Goal: Task Accomplishment & Management: Use online tool/utility

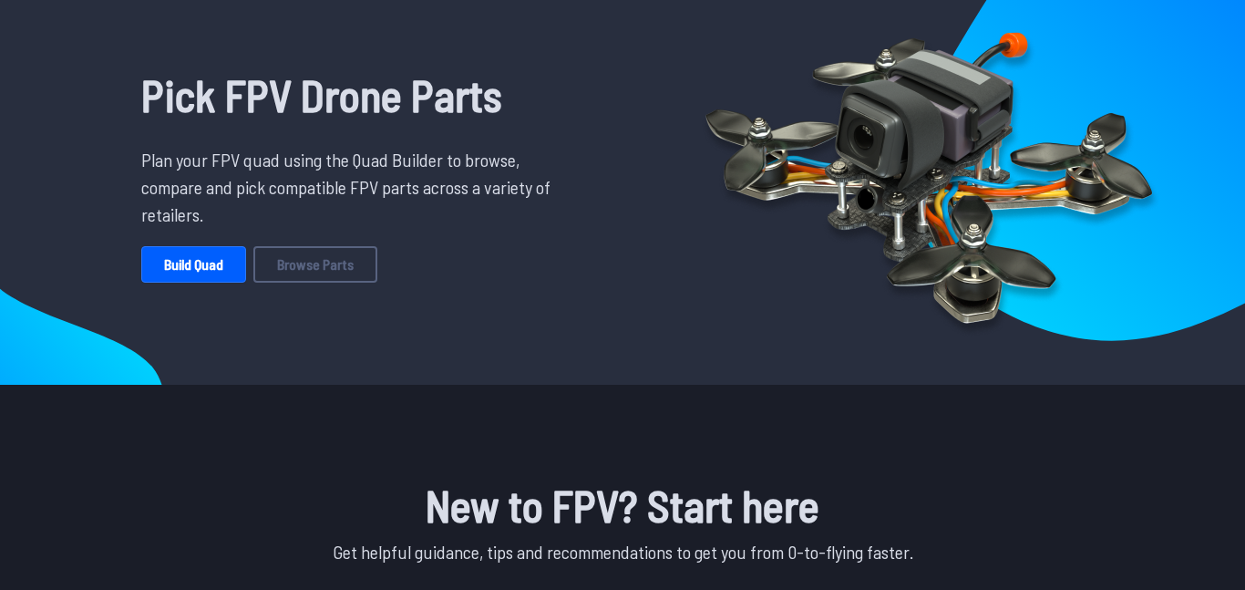
scroll to position [118, 0]
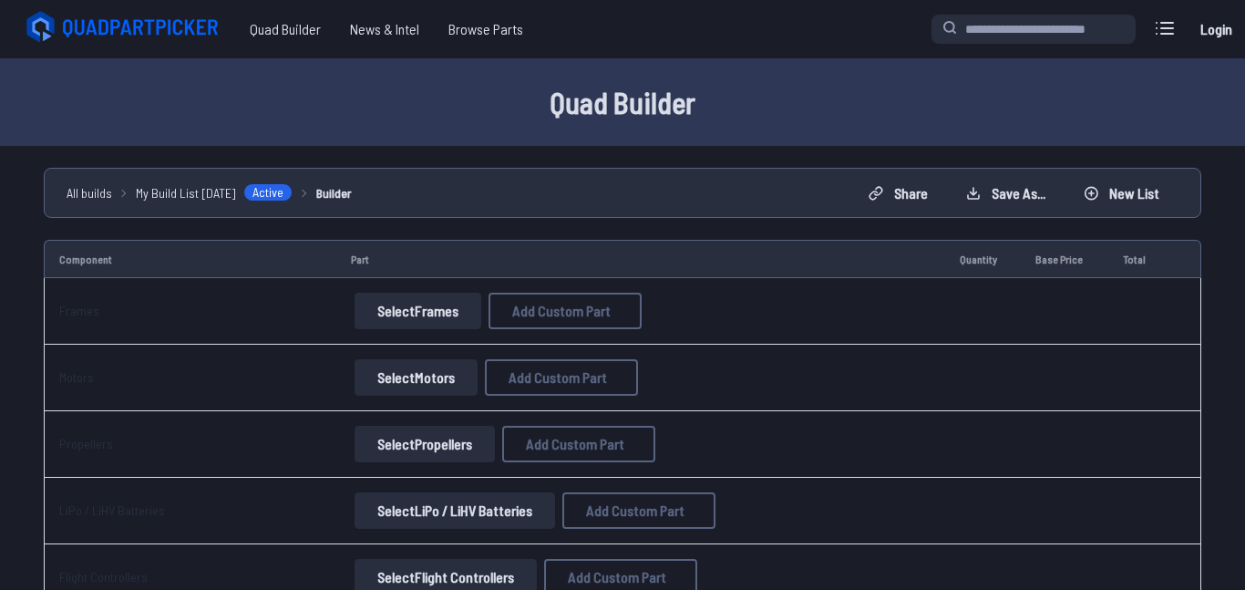
click at [428, 310] on button "Select Frames" at bounding box center [418, 311] width 127 height 36
click at [435, 314] on button "Select Frames" at bounding box center [418, 311] width 127 height 36
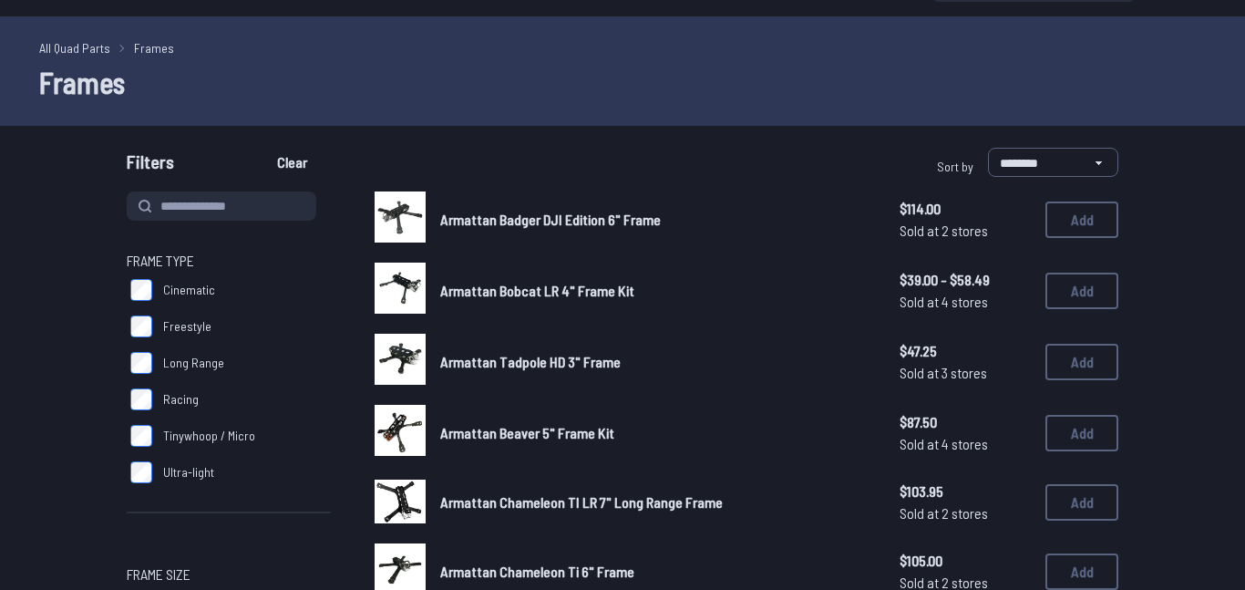
scroll to position [41, 0]
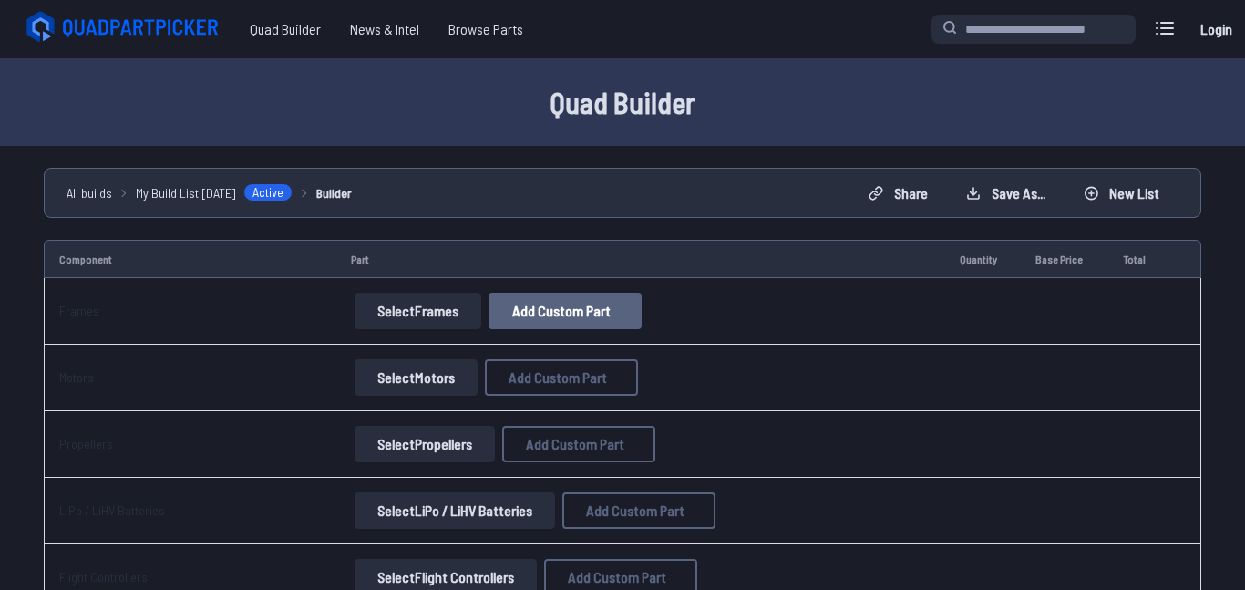
click at [552, 312] on span "Add Custom Part" at bounding box center [561, 311] width 98 height 15
select select "**********"
click at [486, 119] on input at bounding box center [622, 131] width 387 height 39
type input "*"
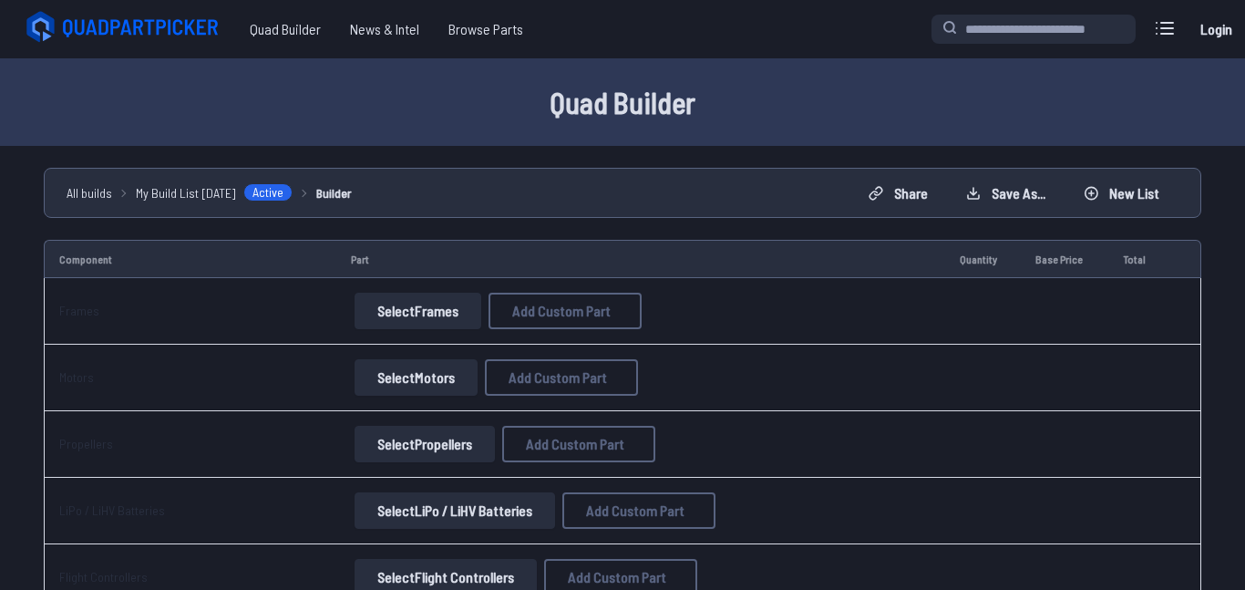
type input "********"
click at [464, 204] on input at bounding box center [622, 207] width 387 height 39
type input "**"
click at [455, 289] on input "*" at bounding box center [622, 282] width 387 height 39
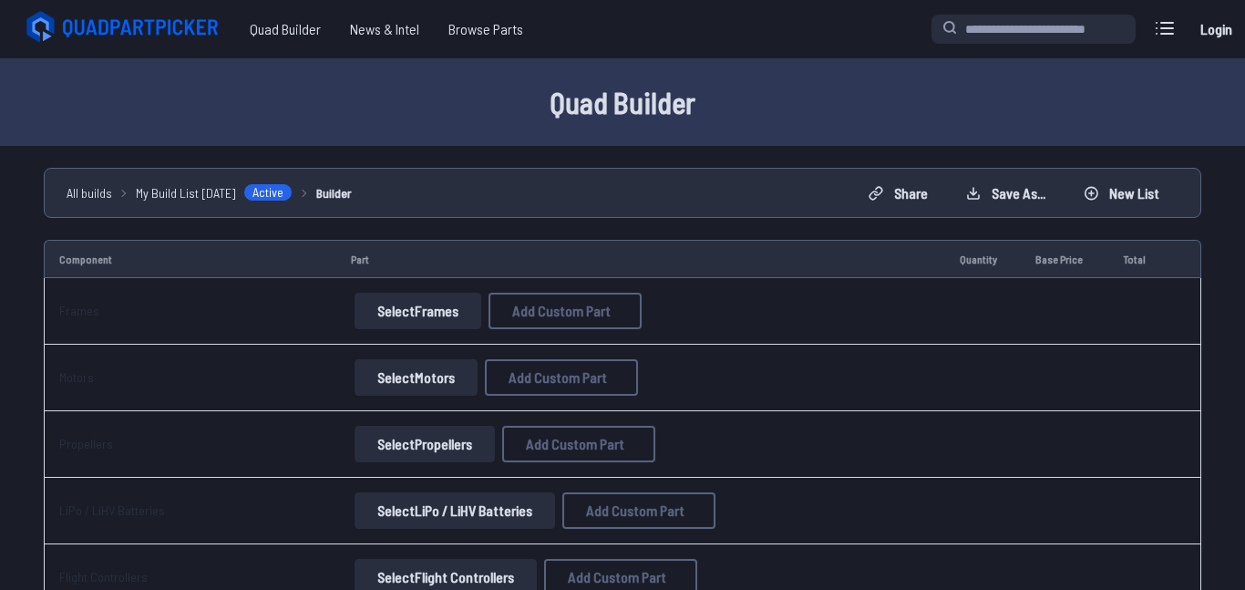
click at [669, 452] on div "Part name* ******** Brand / Manufacturer ** Price * Link Category" at bounding box center [623, 247] width 420 height 410
click at [727, 515] on button "Add Custom Part" at bounding box center [758, 502] width 117 height 26
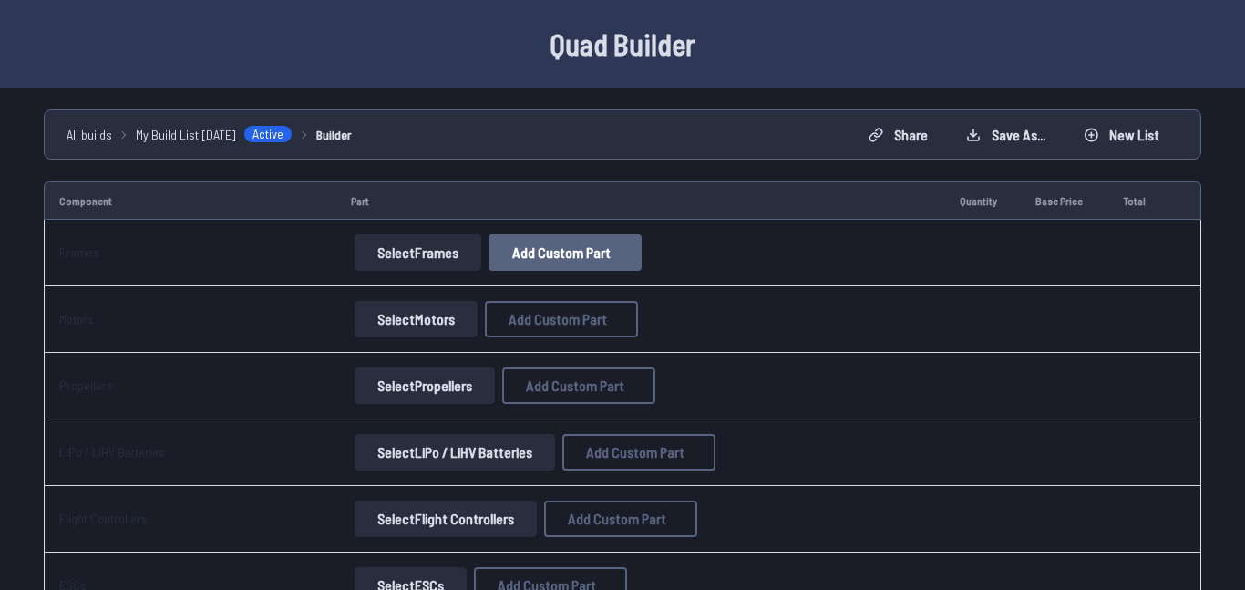
scroll to position [60, 0]
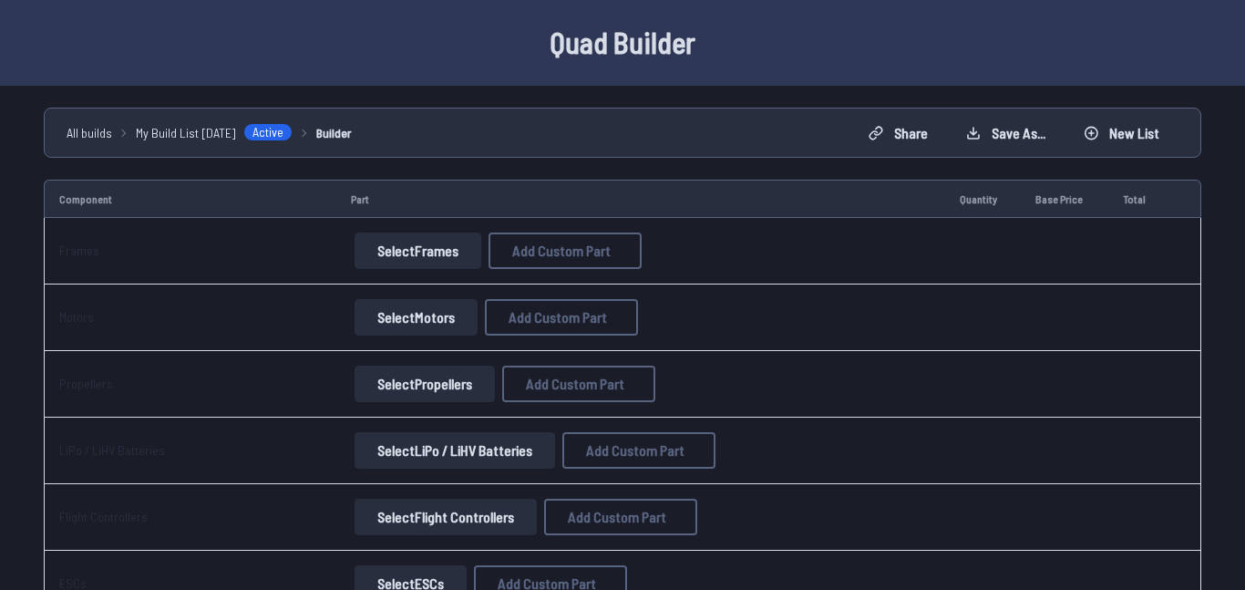
click at [409, 321] on button "Select Motors" at bounding box center [416, 317] width 123 height 36
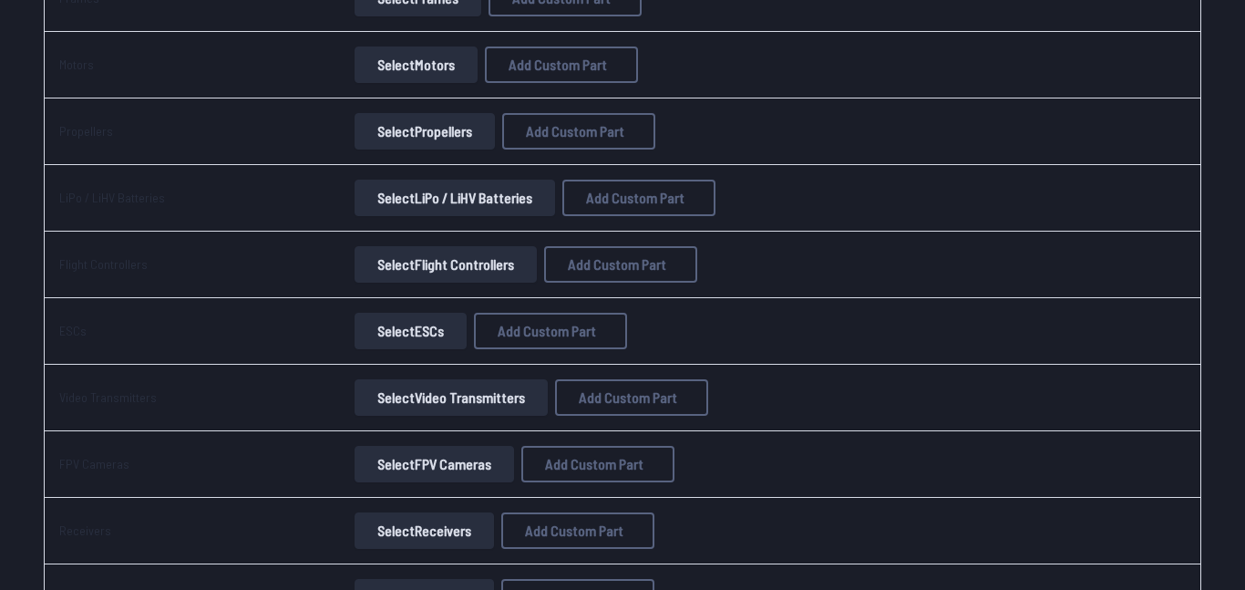
scroll to position [323, 0]
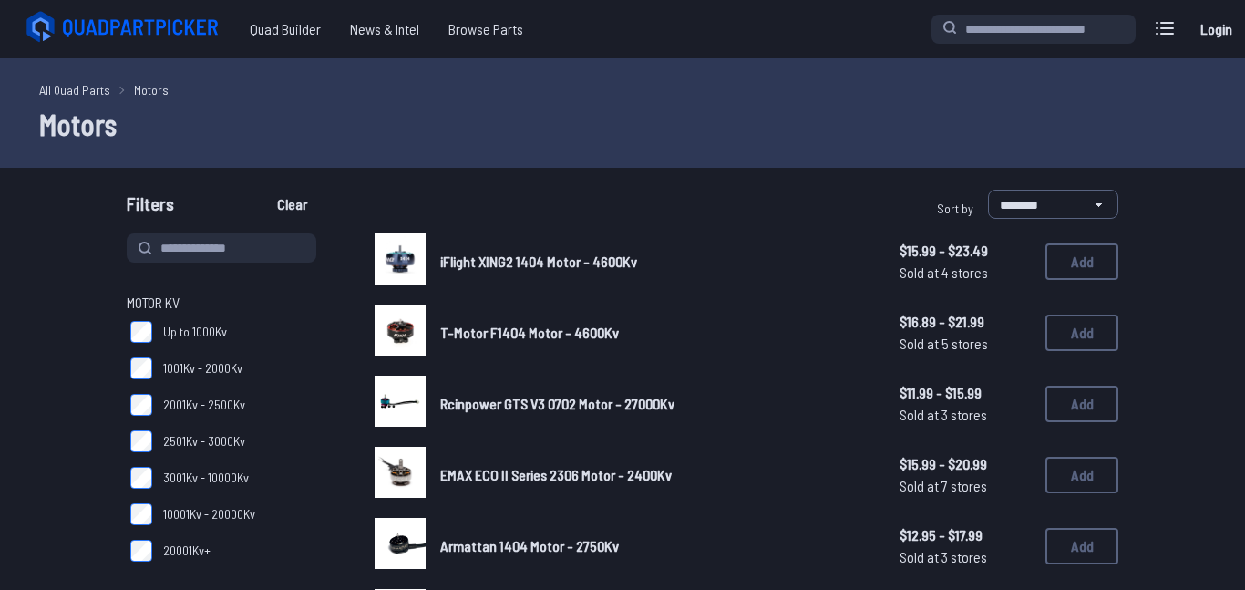
click at [404, 383] on img at bounding box center [400, 401] width 51 height 51
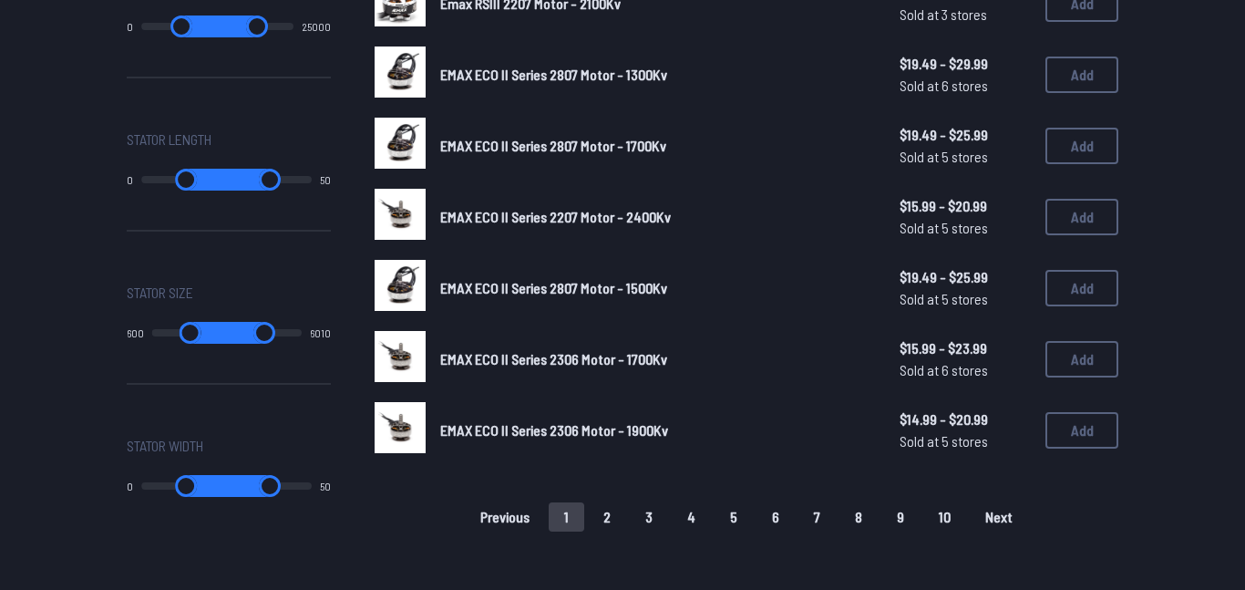
scroll to position [1288, 0]
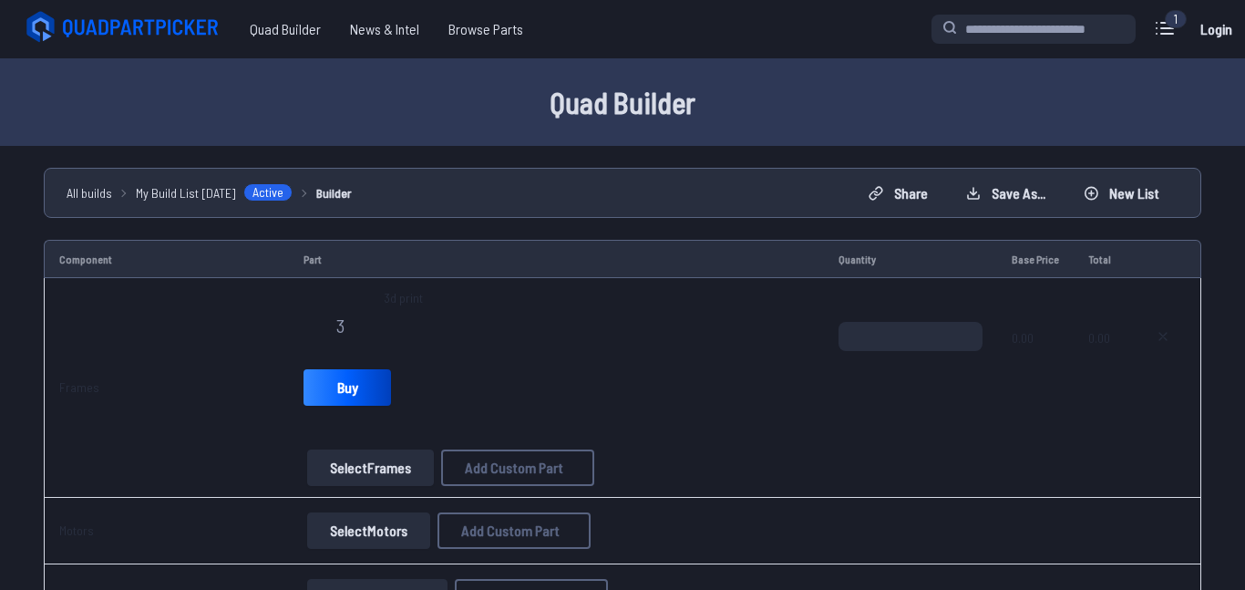
select select "**********"
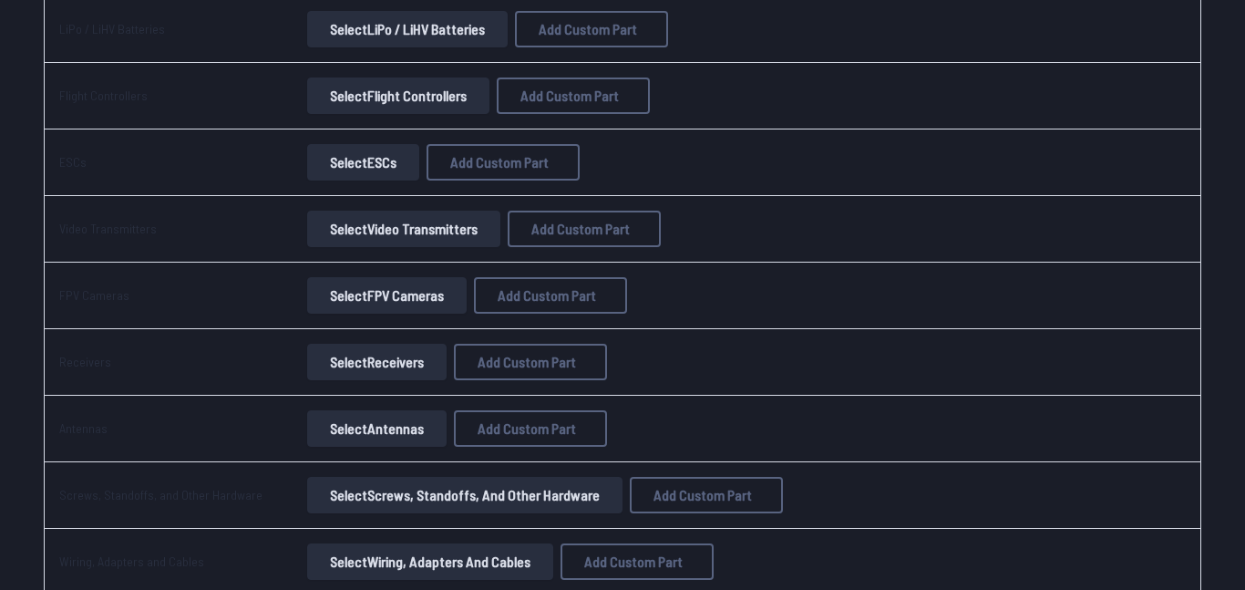
scroll to position [651, 0]
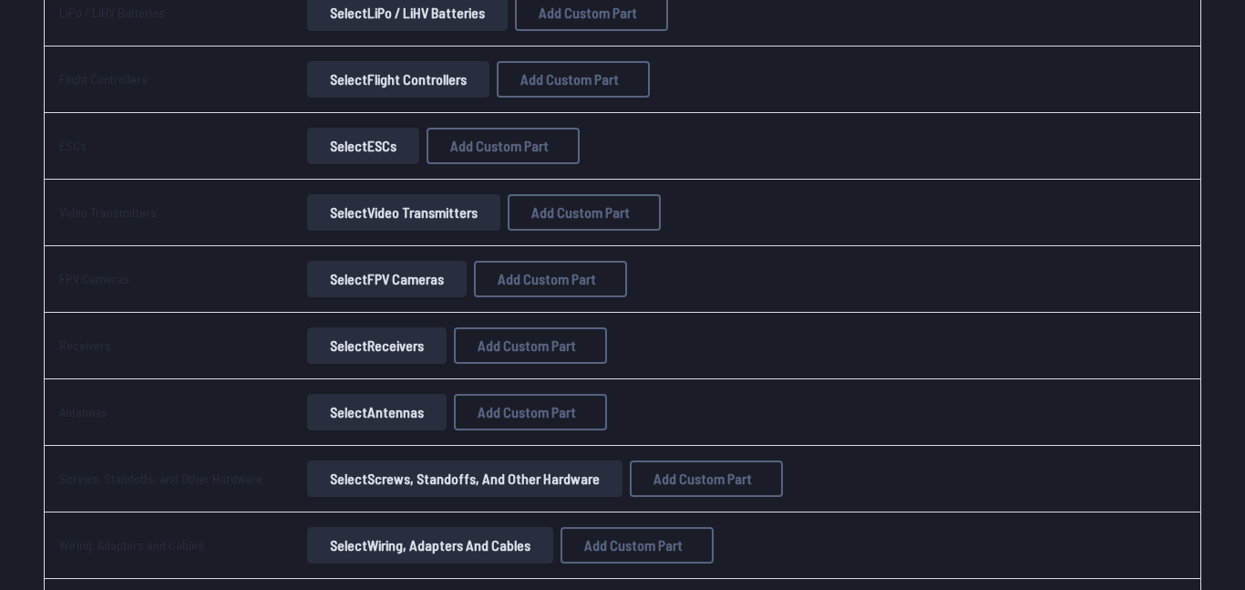
click at [361, 217] on button "Select Video Transmitters" at bounding box center [403, 212] width 193 height 36
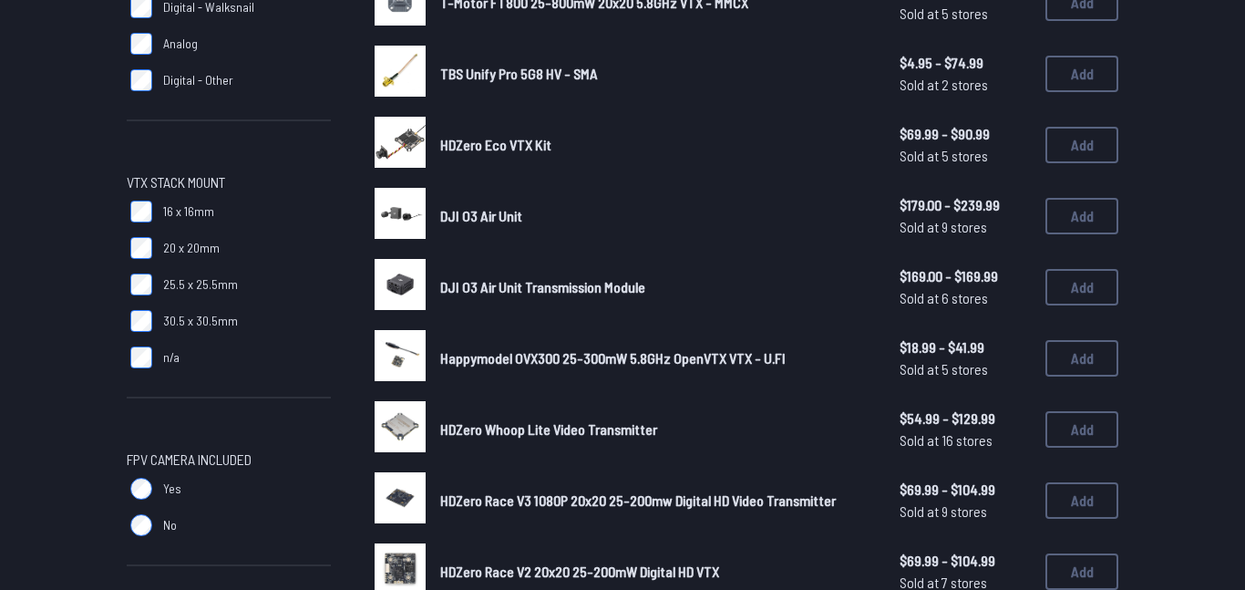
scroll to position [399, 0]
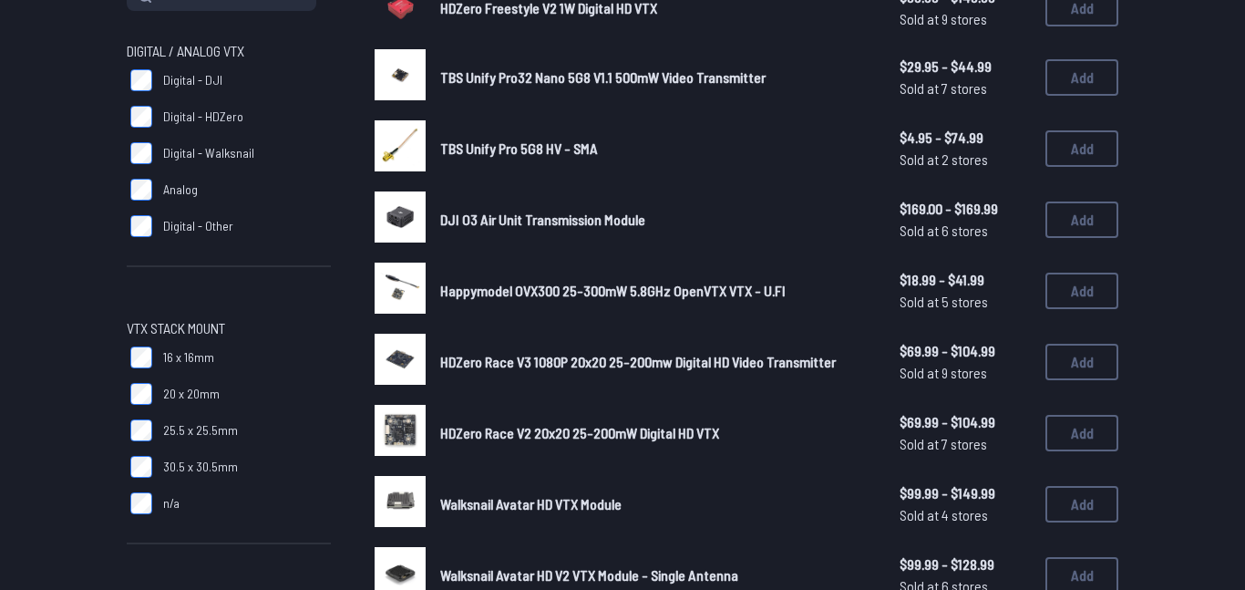
scroll to position [328, 0]
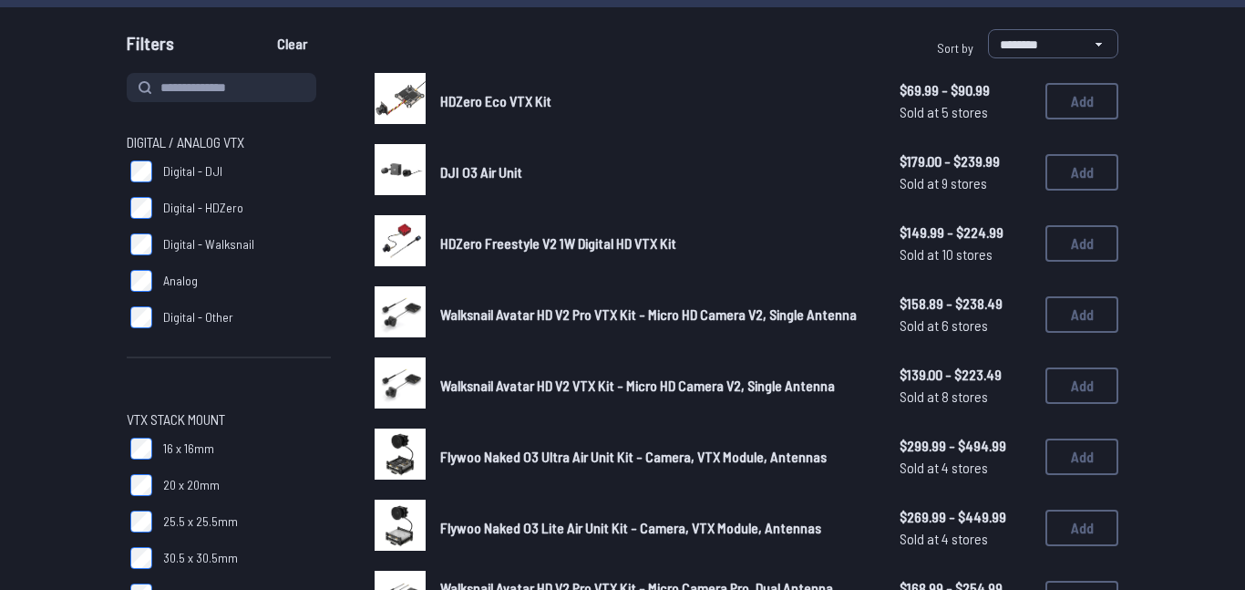
scroll to position [158, 0]
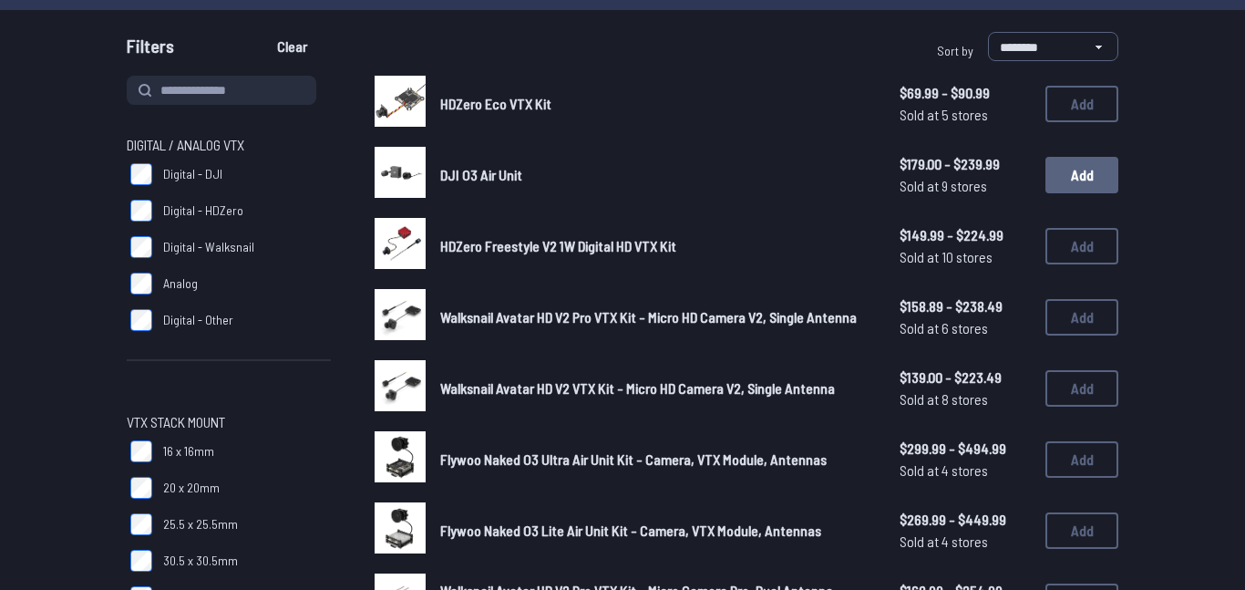
click at [1069, 180] on button "Add" at bounding box center [1082, 175] width 73 height 36
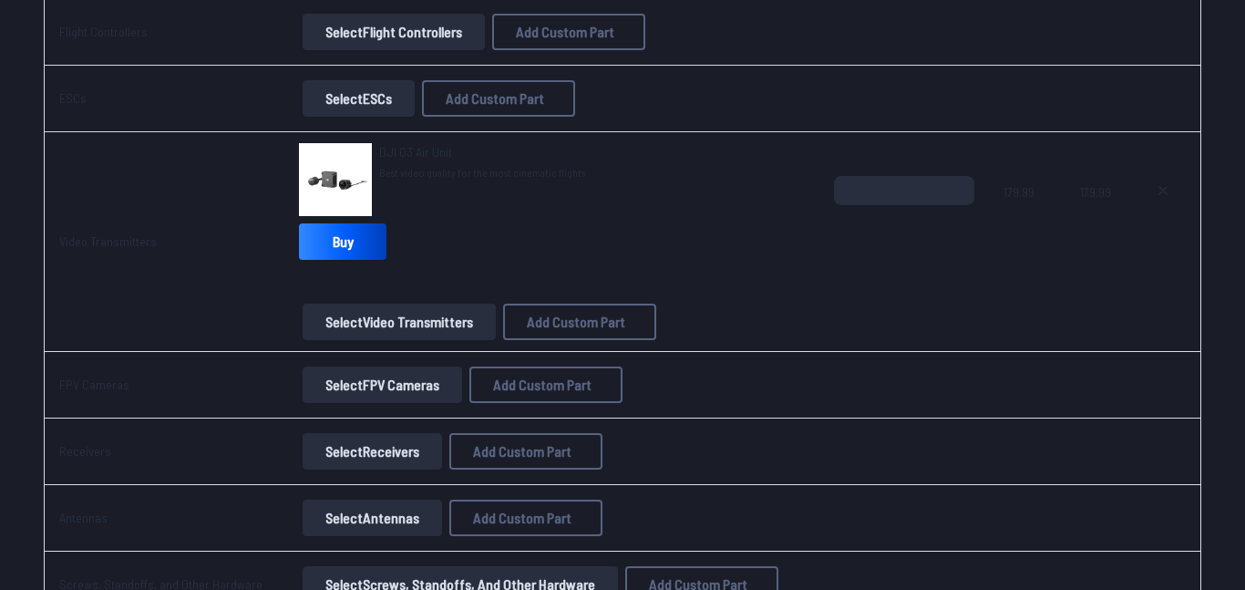
scroll to position [761, 0]
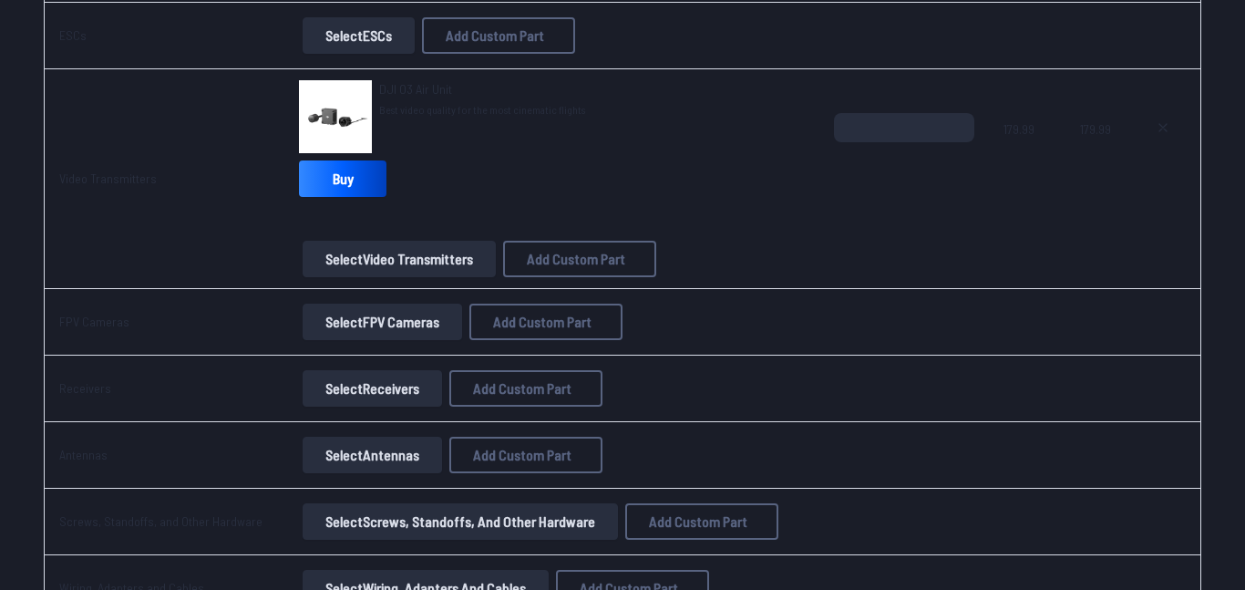
click at [391, 394] on button "Select Receivers" at bounding box center [372, 388] width 139 height 36
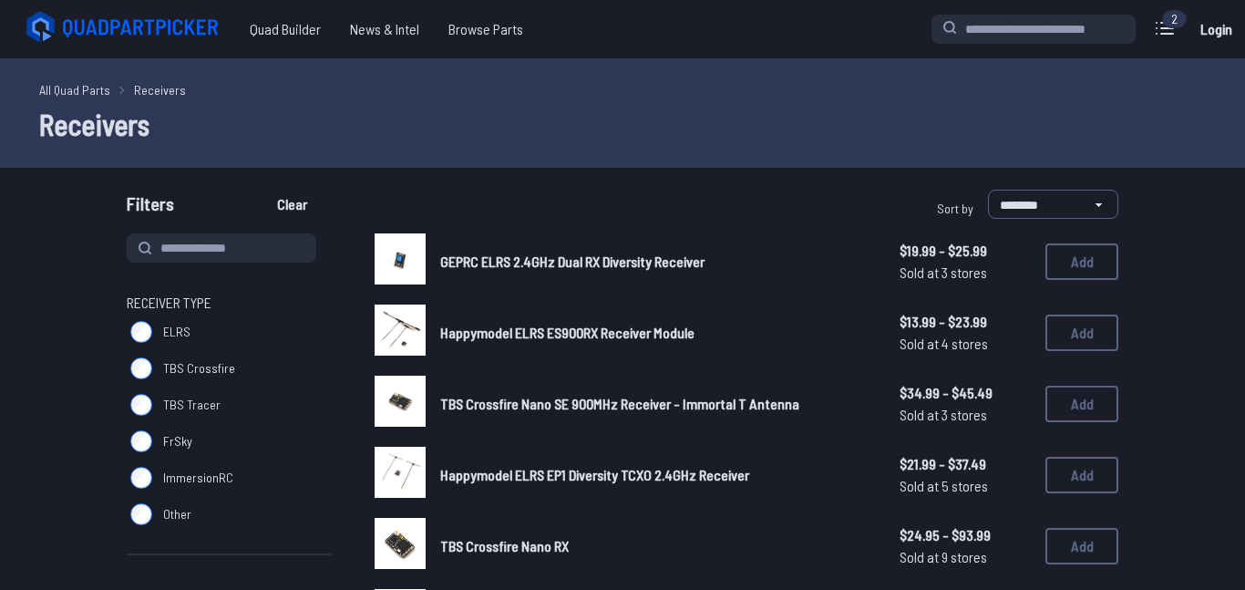
click at [80, 95] on link "All Quad Parts" at bounding box center [74, 89] width 71 height 19
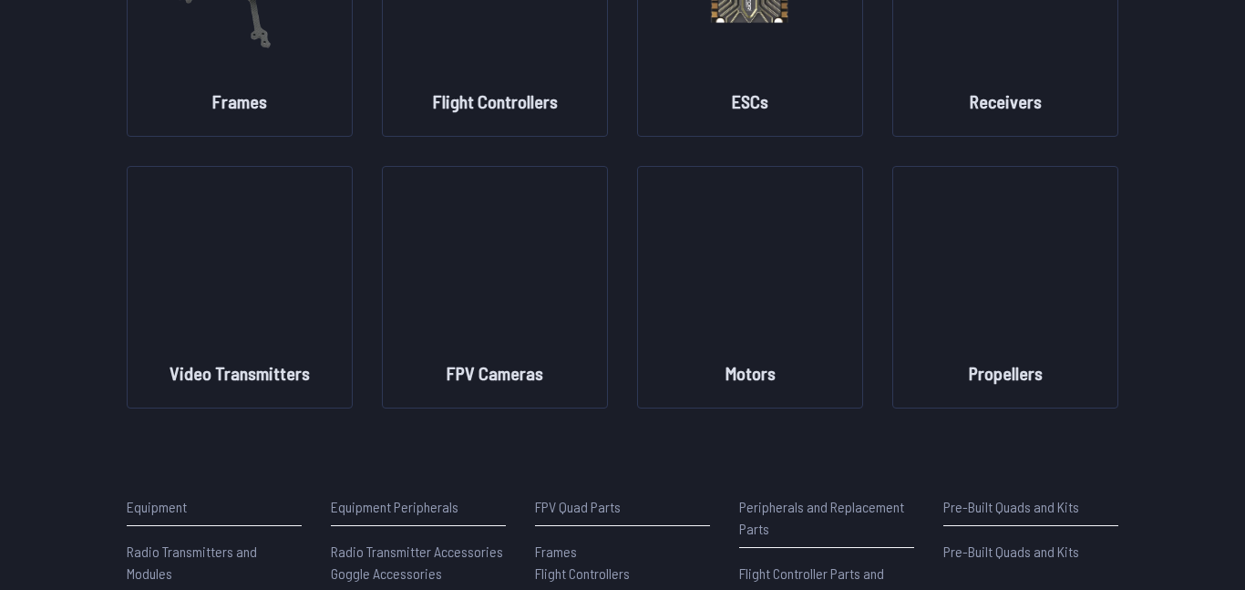
scroll to position [290, 0]
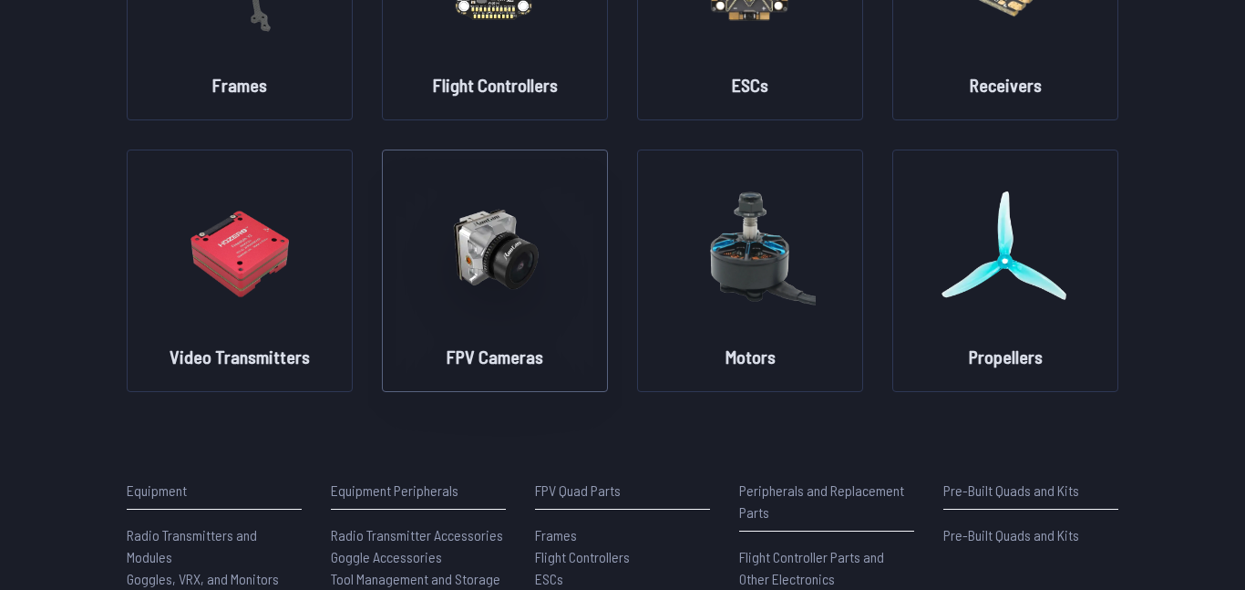
click at [521, 325] on img at bounding box center [494, 249] width 131 height 160
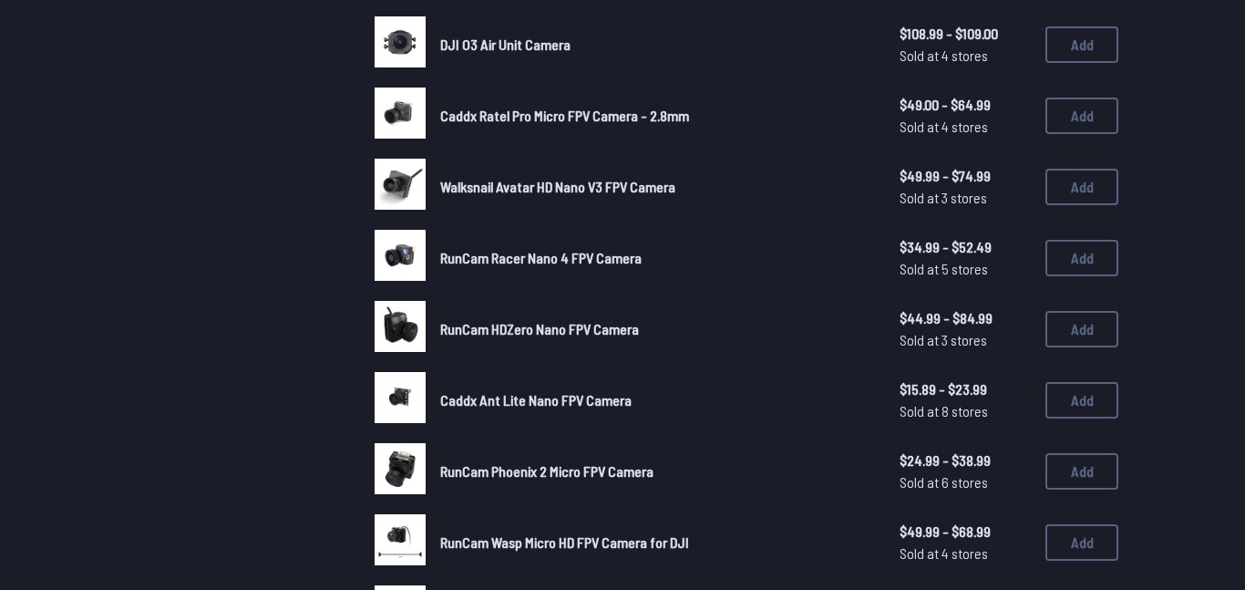
scroll to position [913, 0]
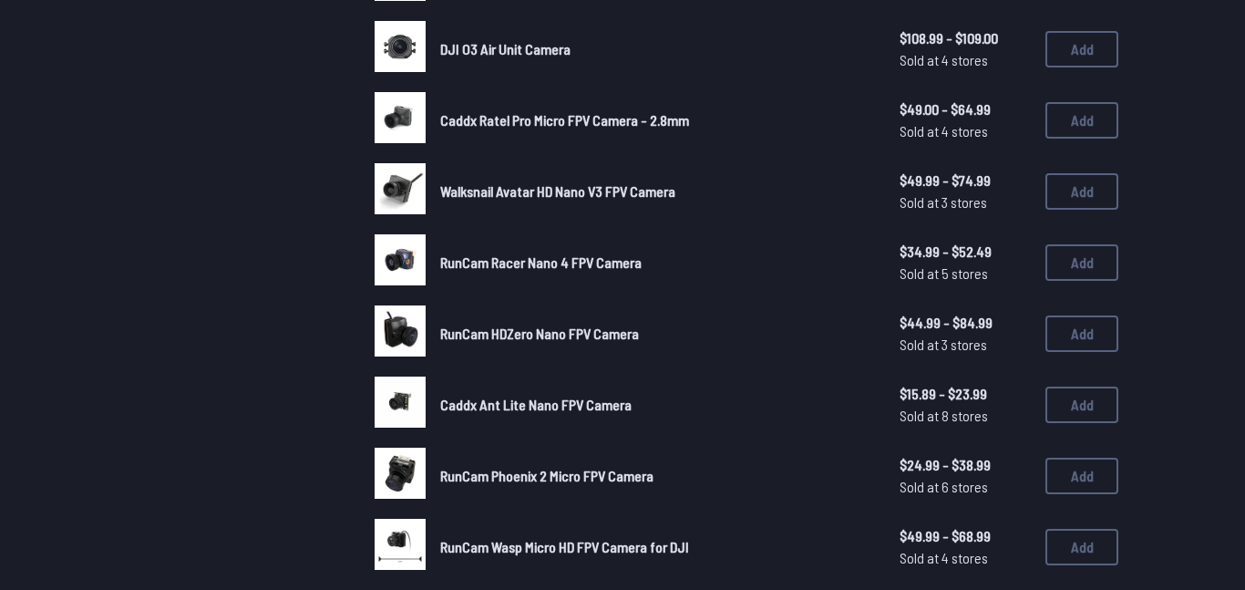
click at [522, 50] on span "DJI O3 Air Unit Camera" at bounding box center [505, 48] width 130 height 17
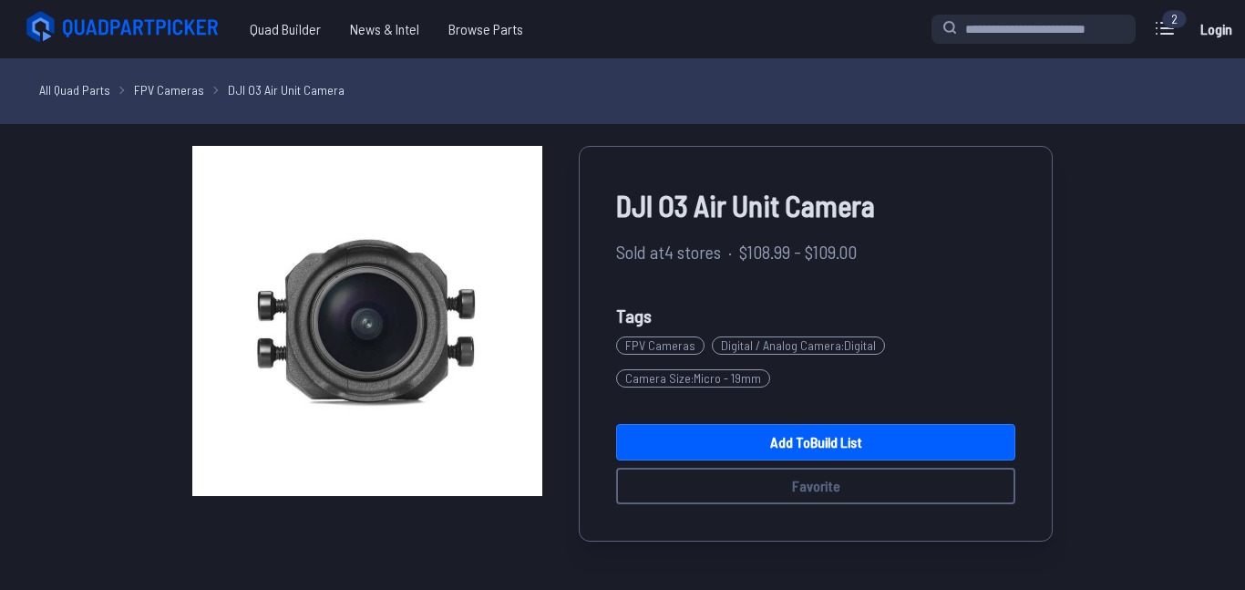
click at [522, 50] on div "Quad Builder News & Intel Browse Quad Builder News & Intel Browse Parts" at bounding box center [469, 29] width 924 height 43
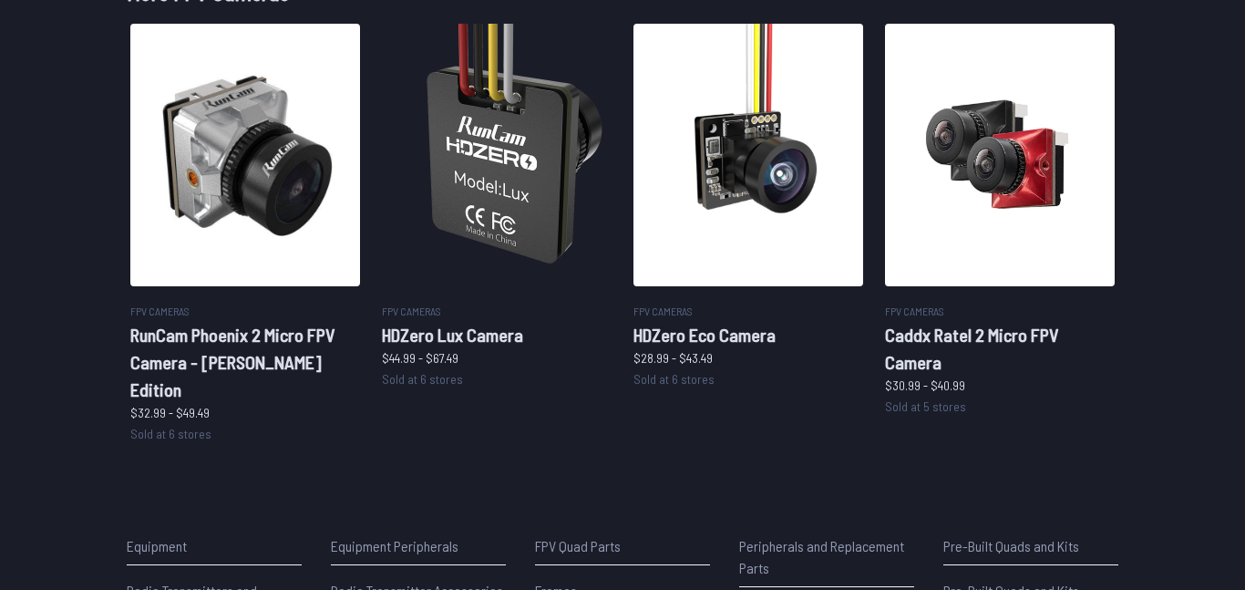
scroll to position [1082, 0]
